Goal: Book appointment/travel/reservation

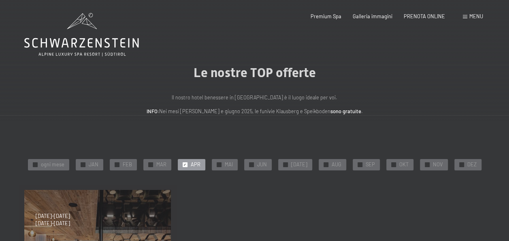
scroll to position [210, 0]
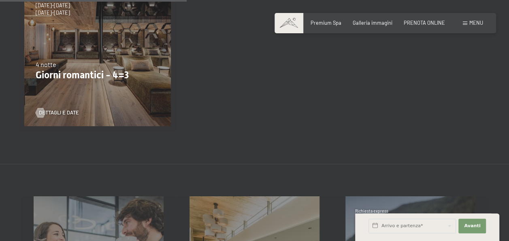
click at [98, 92] on div "9/11/2025-5/12/2025 8/12/2025-19/12/2025 11/1/2026-23/1/2026 8/3/2026-27/3/2026…" at bounding box center [97, 52] width 157 height 157
click at [91, 56] on div "9/11/2025-5/12/2025 8/12/2025-19/12/2025 11/1/2026-23/1/2026 8/3/2026-27/3/2026…" at bounding box center [97, 52] width 157 height 157
drag, startPoint x: 88, startPoint y: 83, endPoint x: 48, endPoint y: 109, distance: 47.7
click at [48, 109] on div "9/11/2025-5/12/2025 8/12/2025-19/12/2025 11/1/2026-23/1/2026 8/3/2026-27/3/2026…" at bounding box center [97, 52] width 157 height 157
drag, startPoint x: 48, startPoint y: 109, endPoint x: 53, endPoint y: 111, distance: 5.3
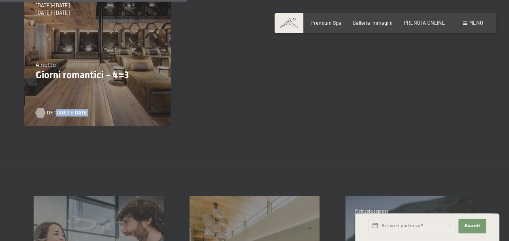
click at [53, 111] on span "Dettagli e Date" at bounding box center [67, 112] width 40 height 7
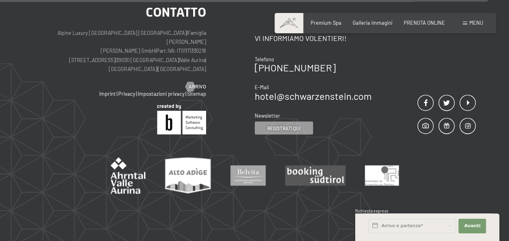
scroll to position [794, 0]
